Goal: Find specific page/section: Find specific page/section

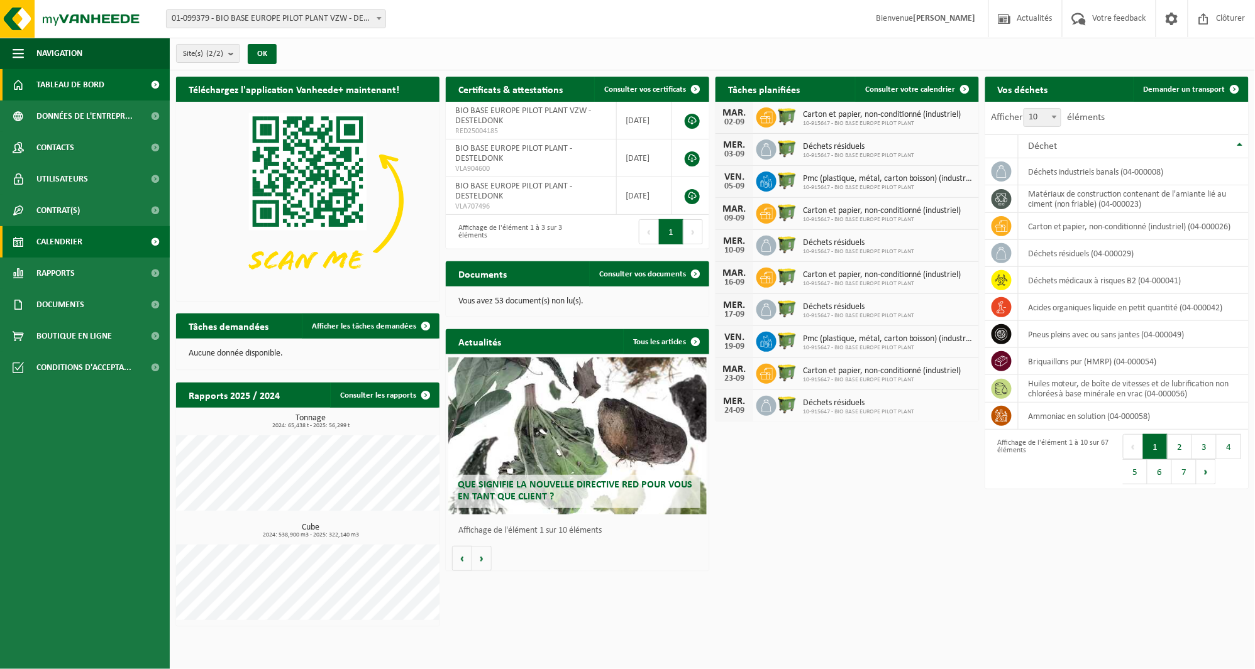
click at [117, 239] on link "Calendrier" at bounding box center [85, 241] width 170 height 31
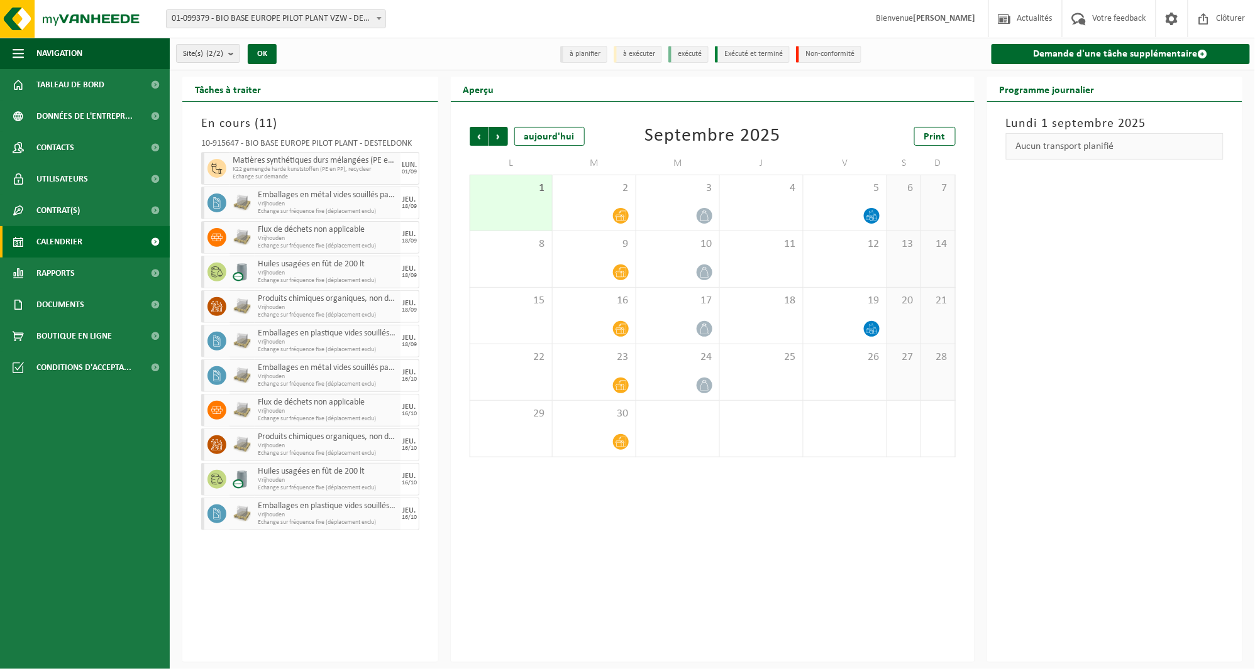
click at [250, 156] on span "Matières synthétiques durs mélangées (PE et PP), recyclables (industriel)" at bounding box center [315, 161] width 165 height 10
click at [679, 575] on div "Précédent Suivant [DATE] [DATE] Print L M M J V S D 1 2 3 4 5 6 7 8 9 10 11 12 …" at bounding box center [713, 382] width 524 height 561
click at [87, 299] on link "Documents" at bounding box center [85, 304] width 170 height 31
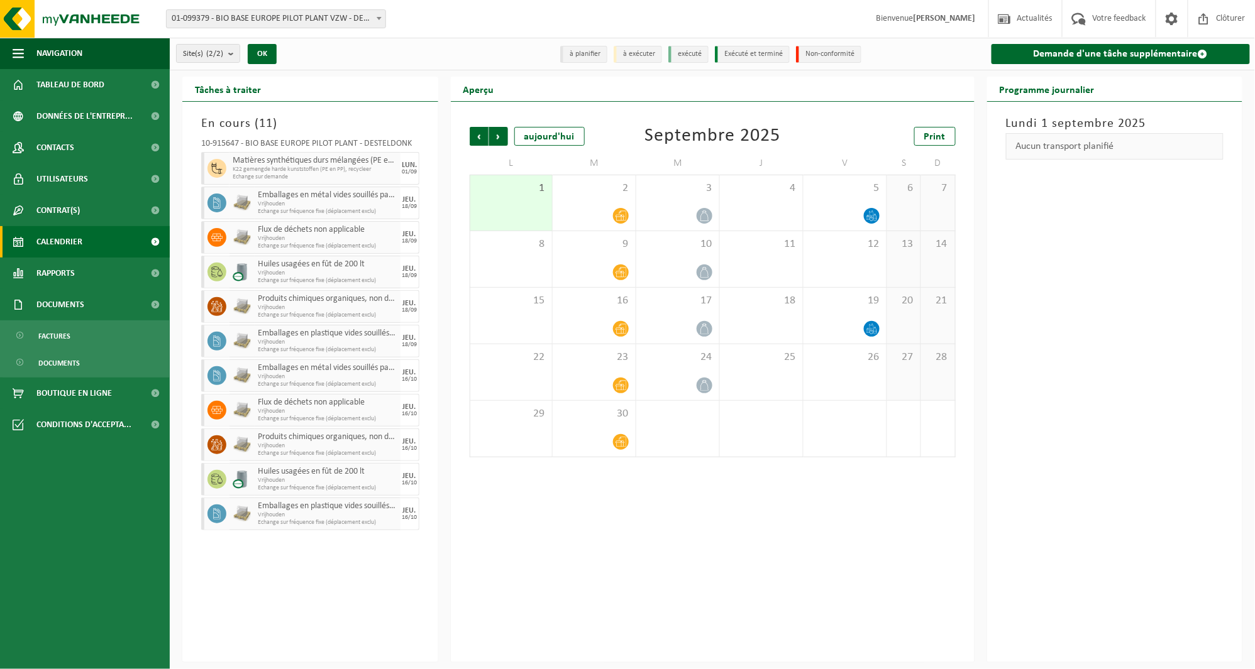
click at [79, 375] on ul "Factures Documents" at bounding box center [85, 349] width 170 height 57
click at [80, 369] on link "Documents" at bounding box center [84, 363] width 163 height 24
